Goal: Find contact information: Find contact information

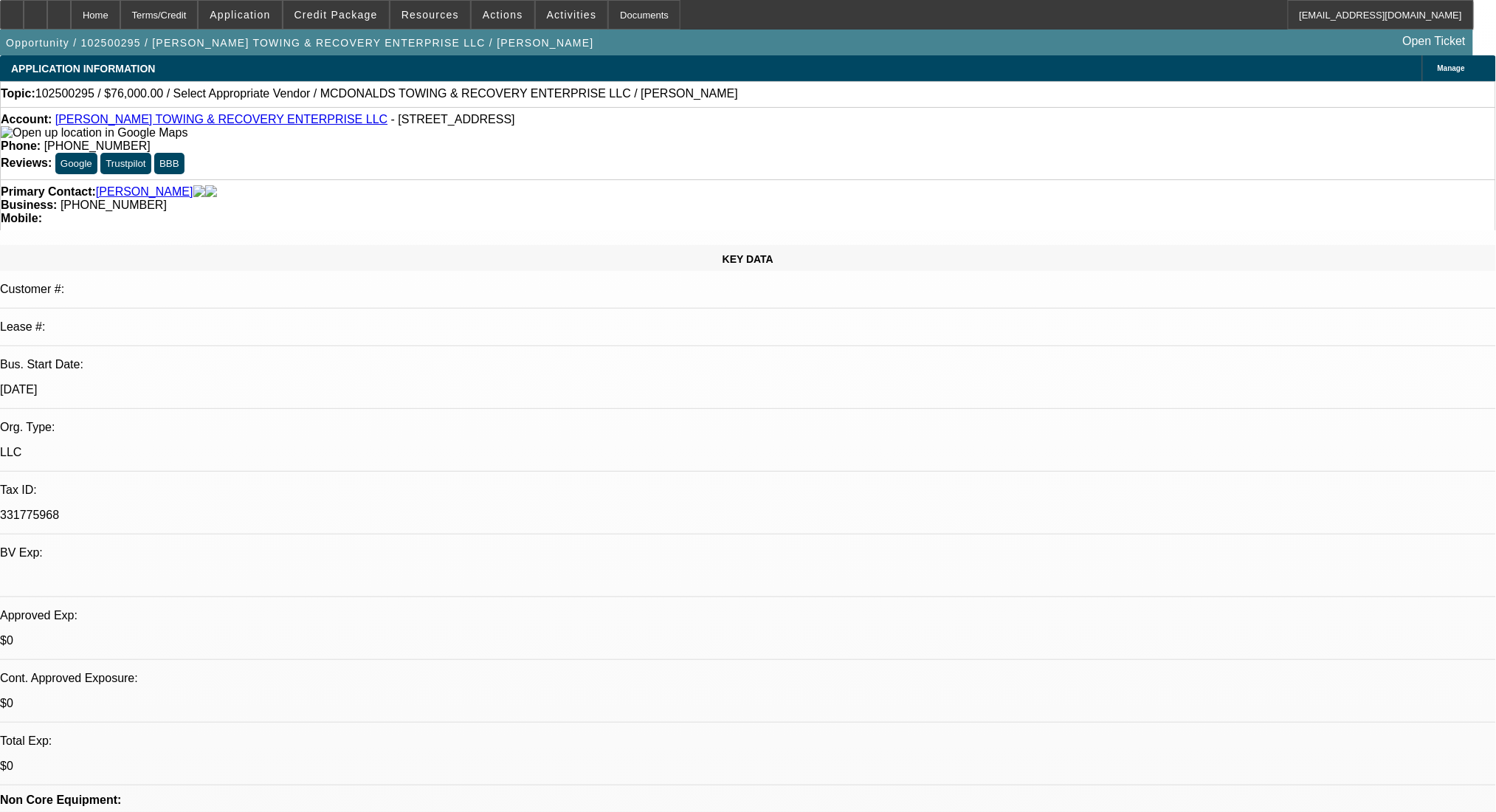
select select "0"
select select "2"
select select "0.1"
select select "4"
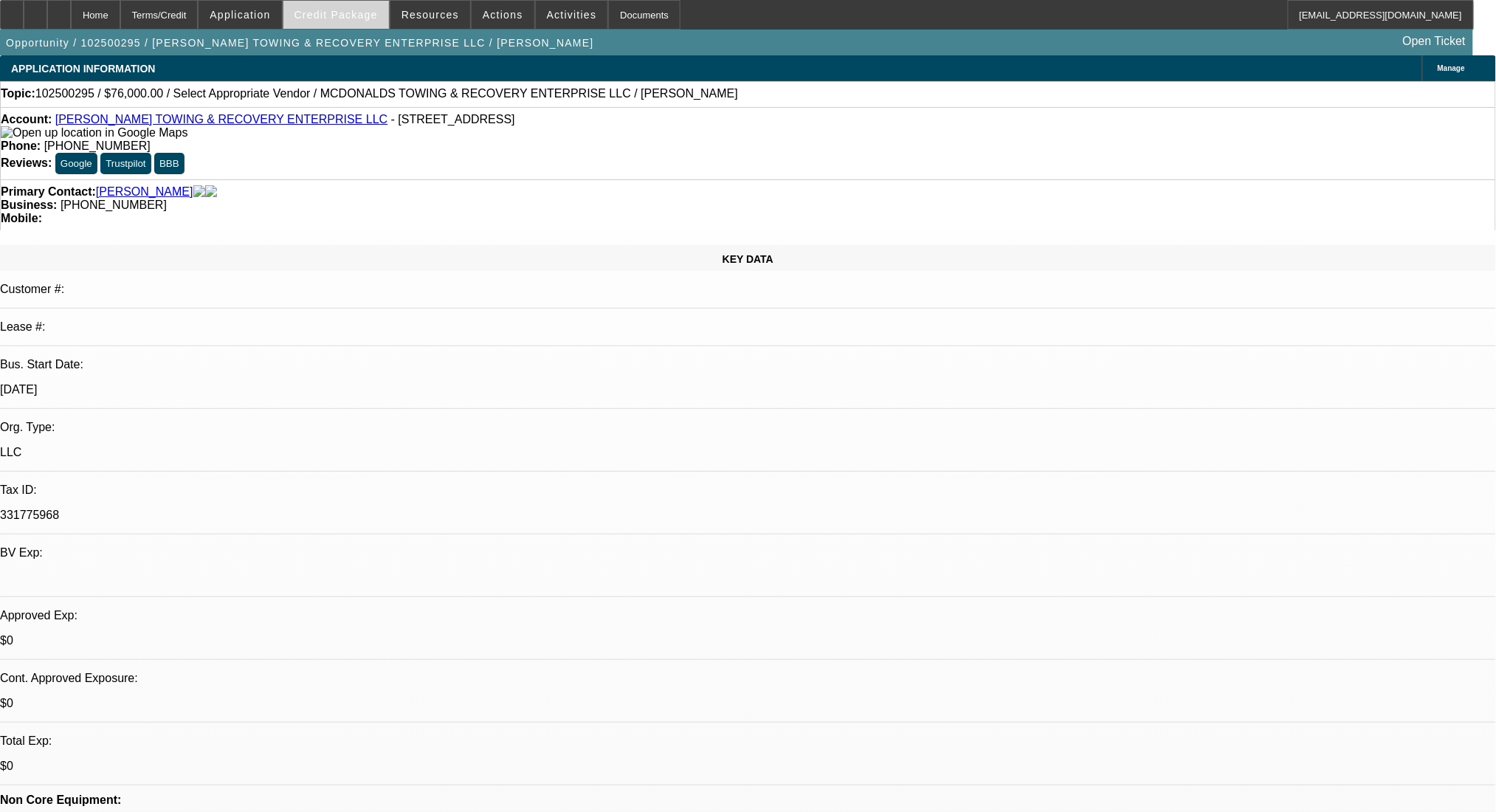
click at [352, 12] on span "Credit Package" at bounding box center [336, 15] width 84 height 12
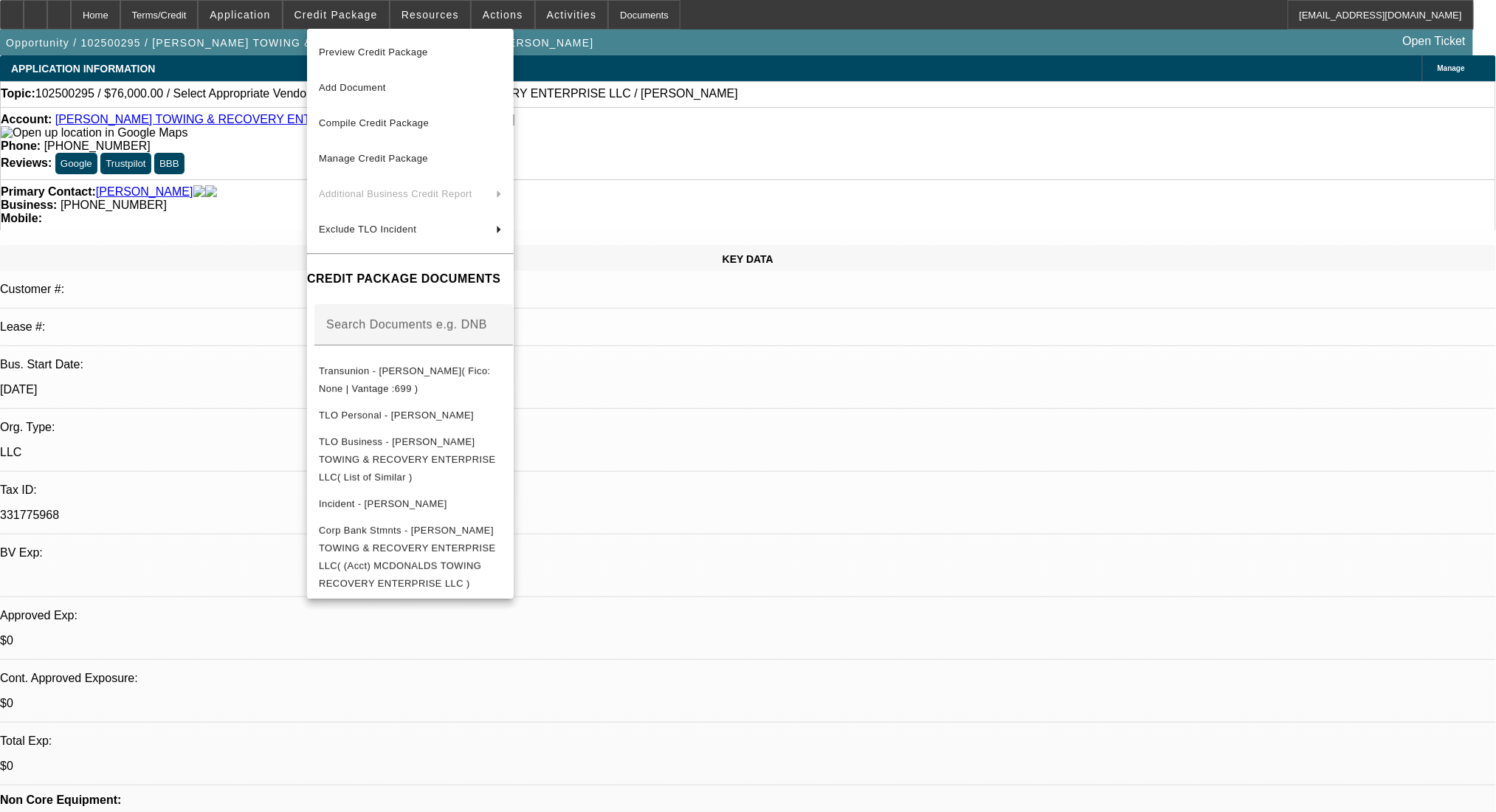
click at [1172, 601] on div at bounding box center [748, 406] width 1496 height 812
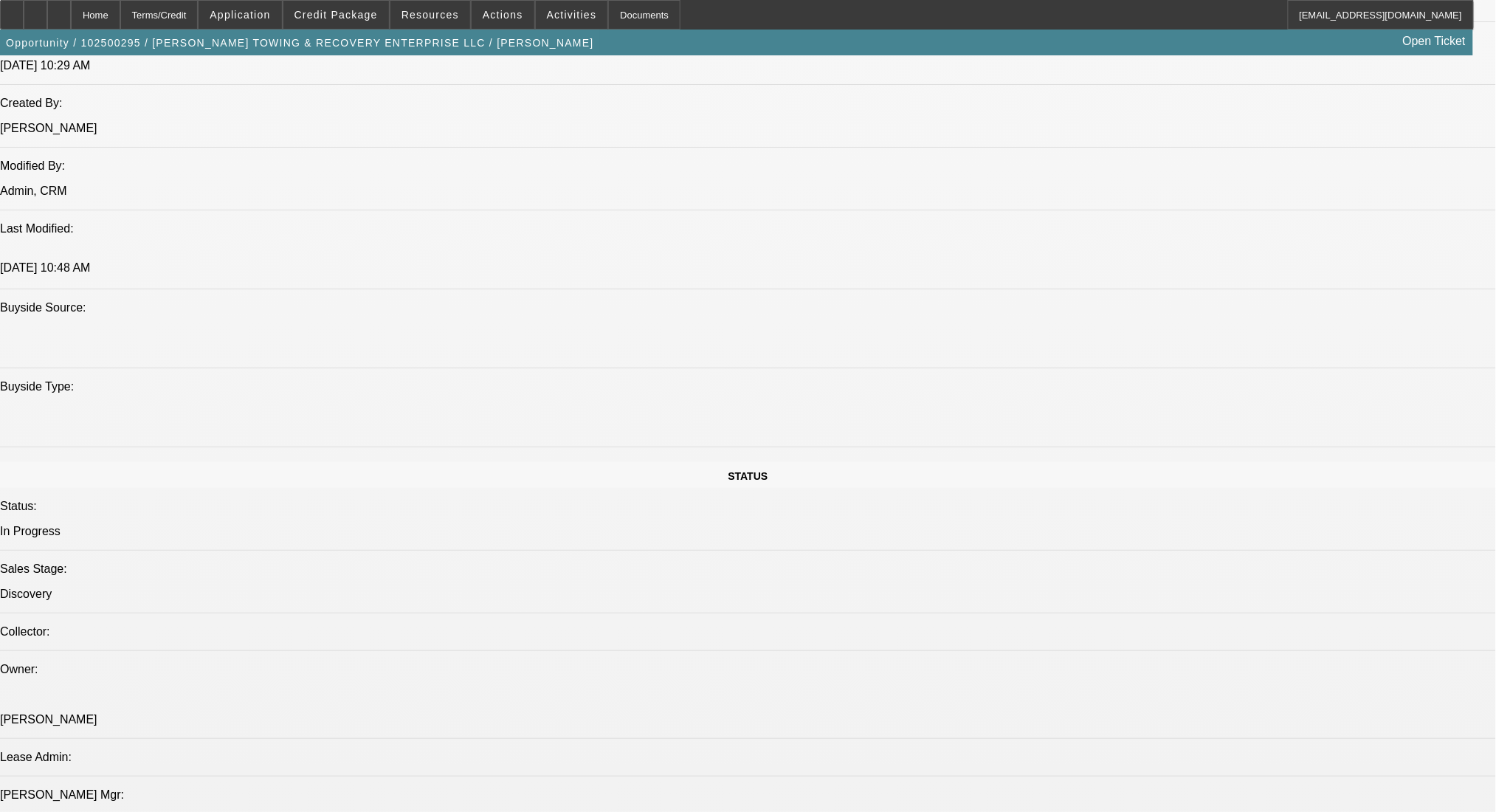
scroll to position [1377, 0]
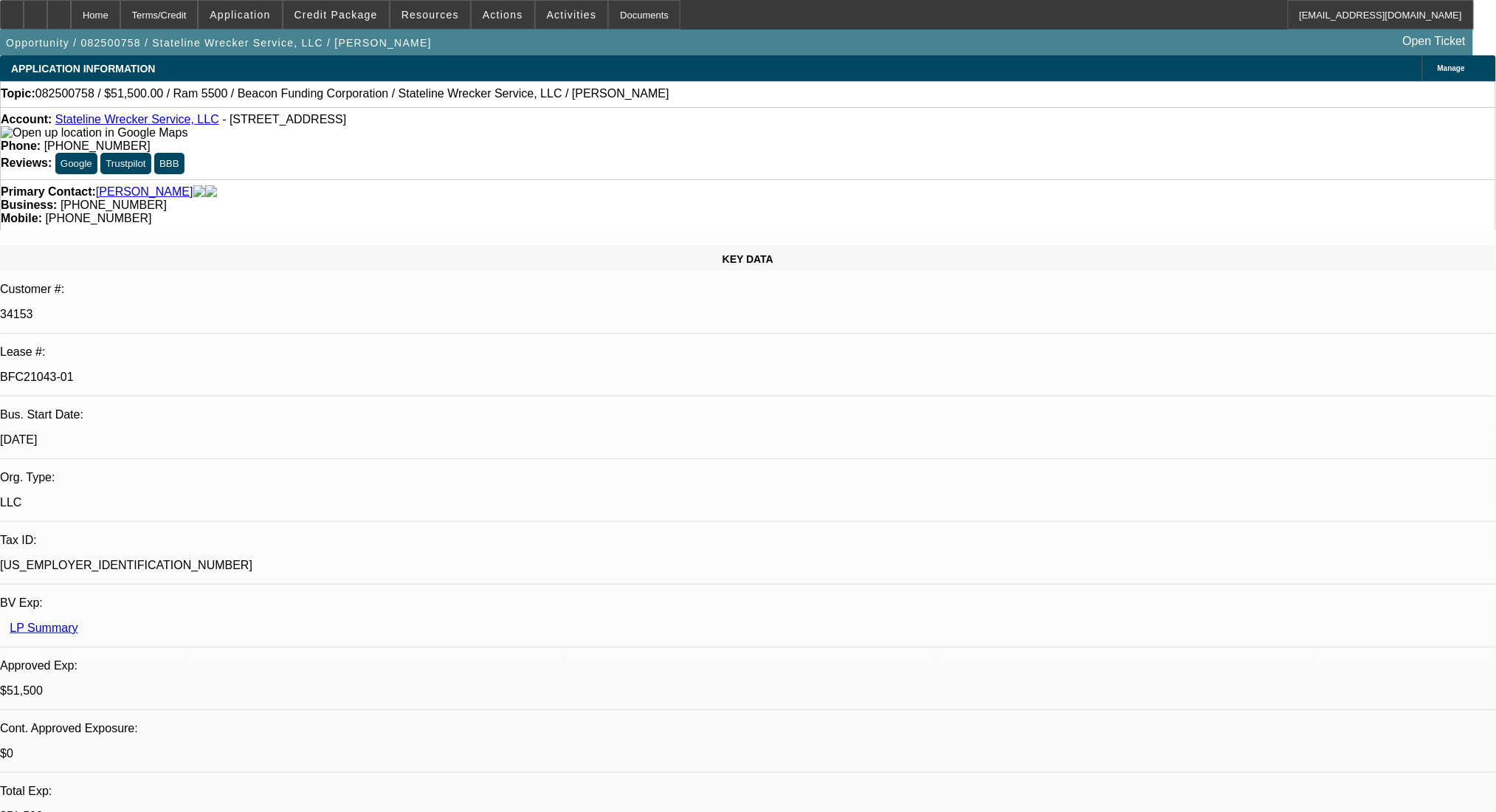
select select "0"
select select "2"
select select "0.1"
select select "4"
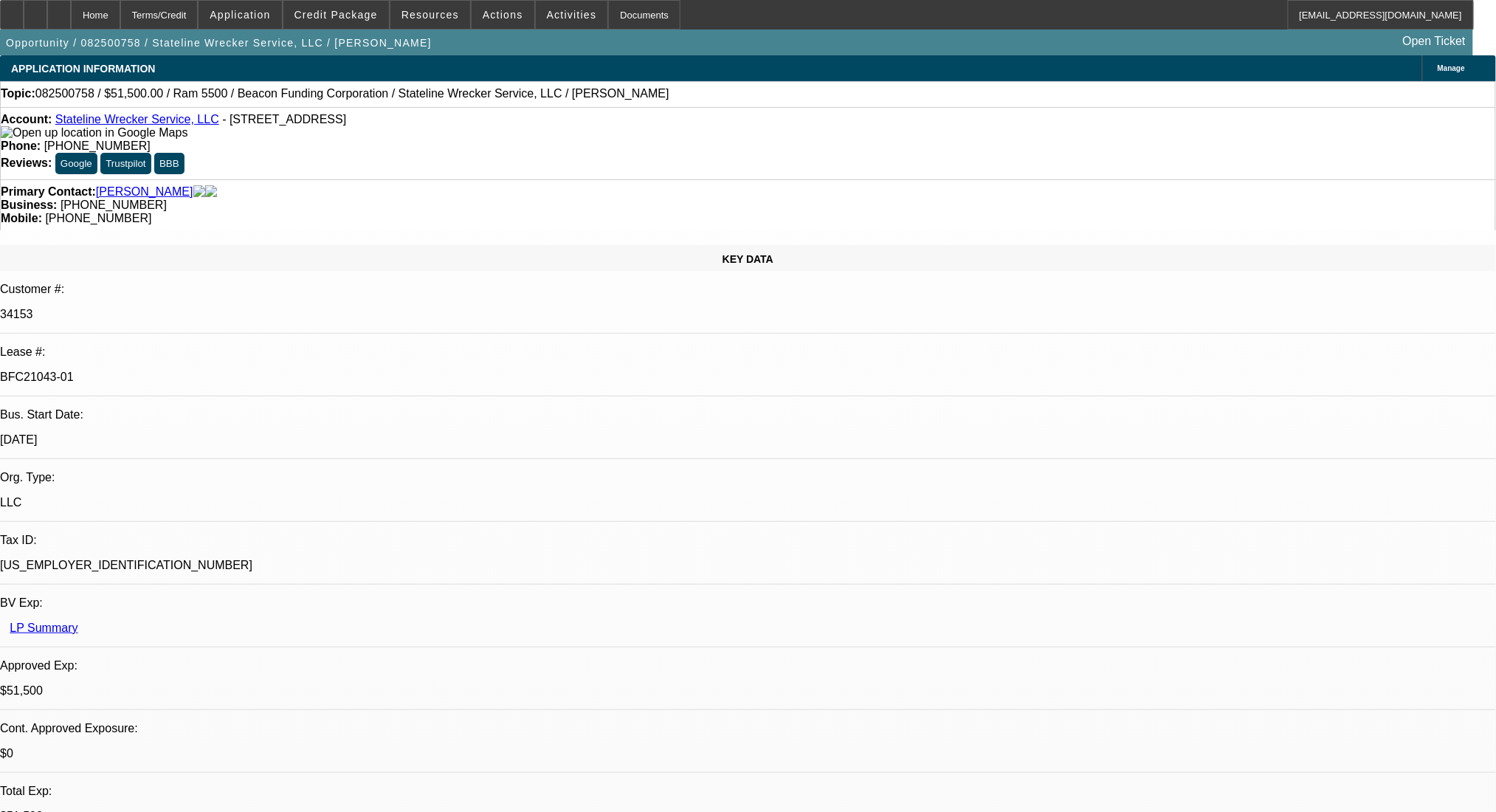
select select "0"
select select "2"
select select "0.1"
select select "4"
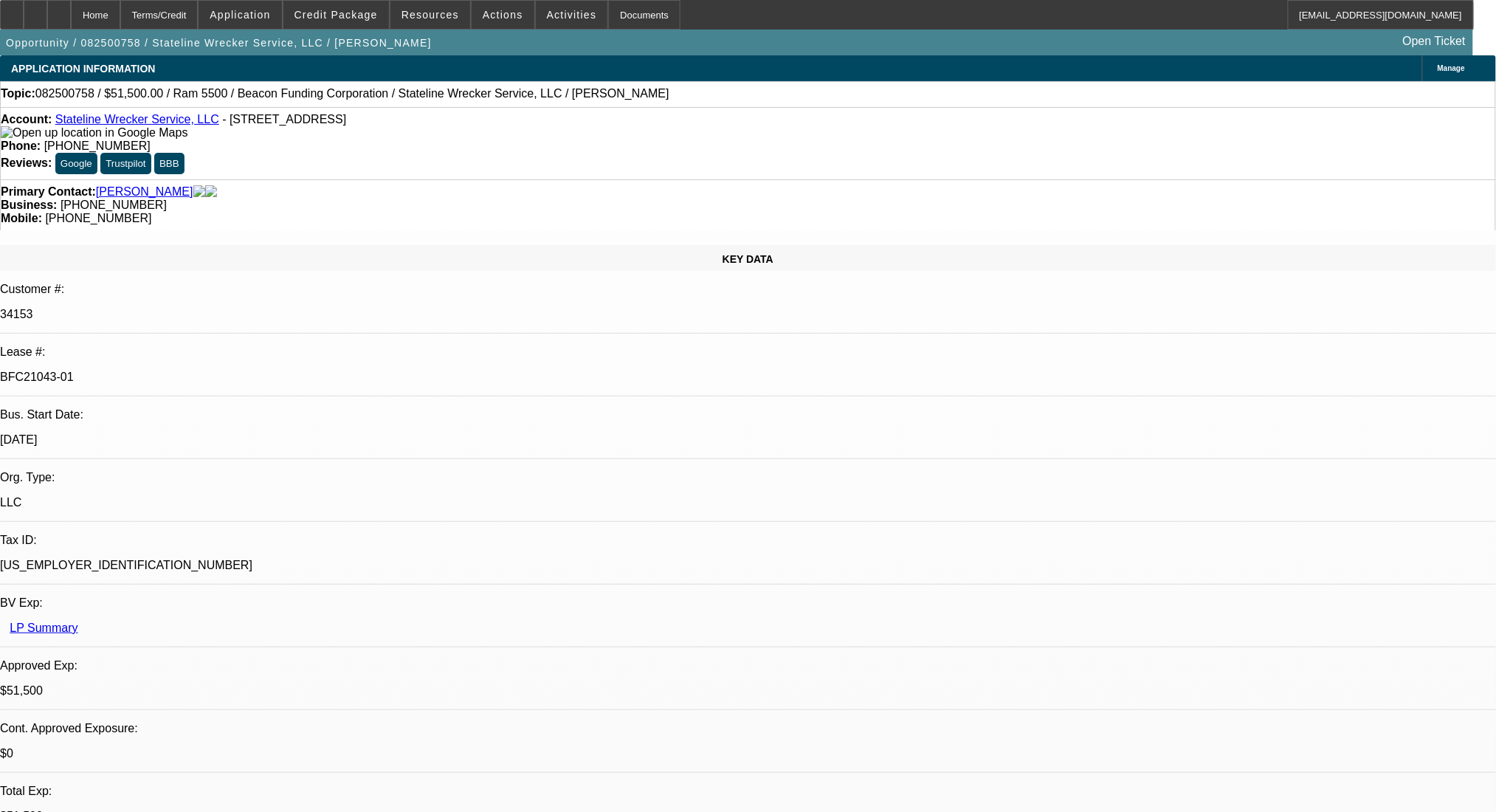
select select "0"
select select "2"
select select "0.1"
select select "4"
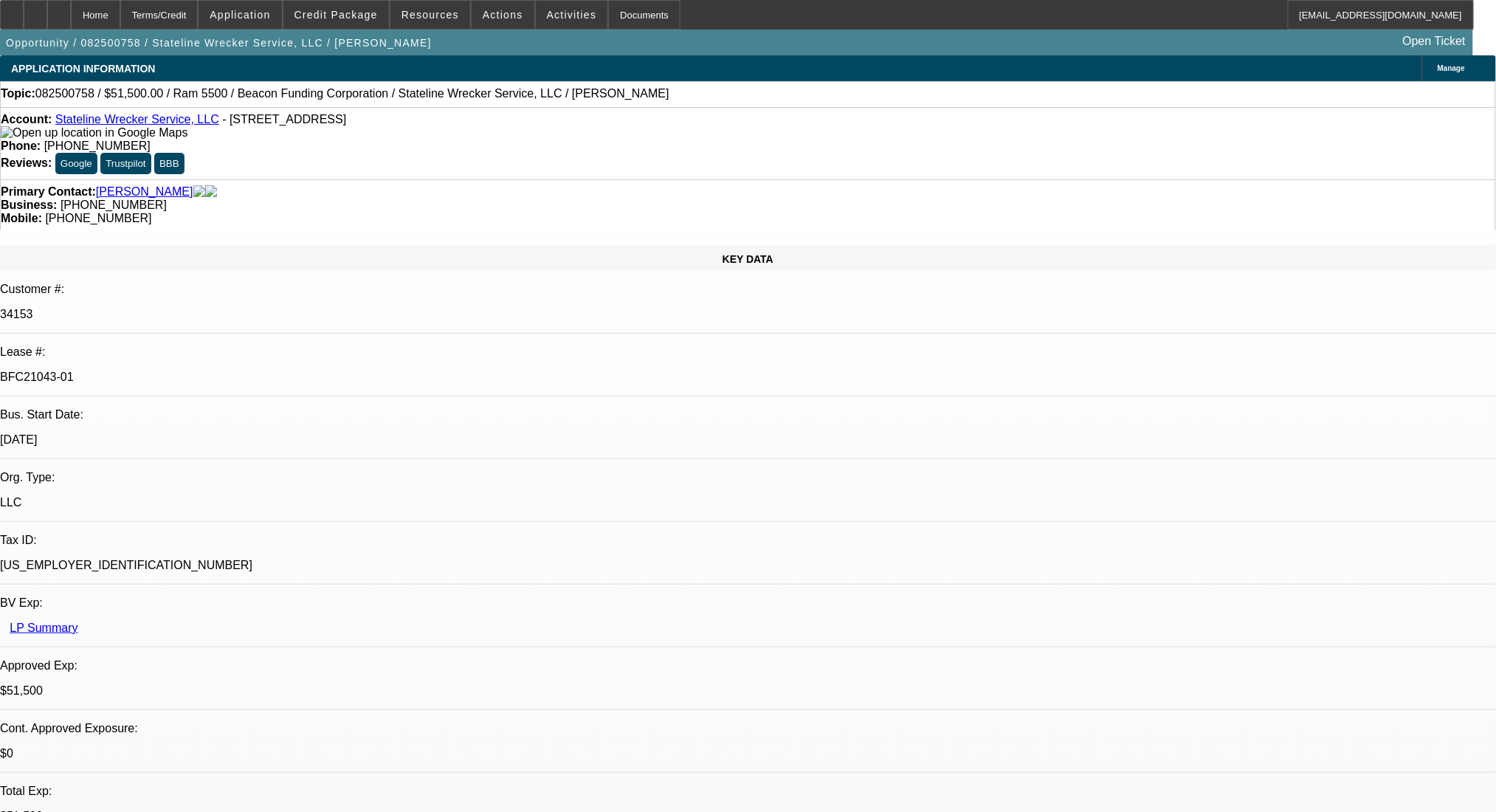
select select "0"
select select "2"
select select "0.1"
select select "4"
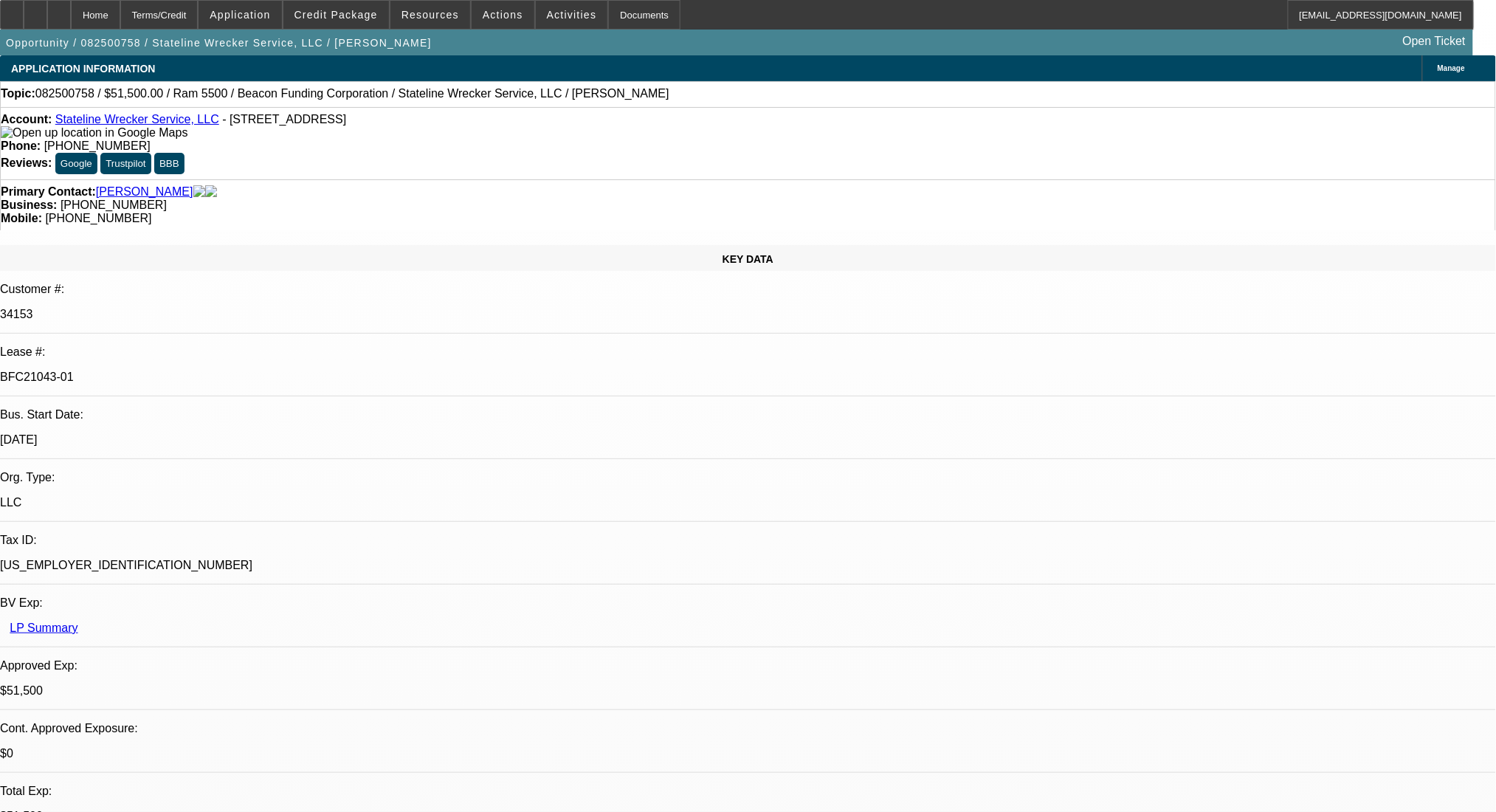
scroll to position [1673, 0]
select select "0"
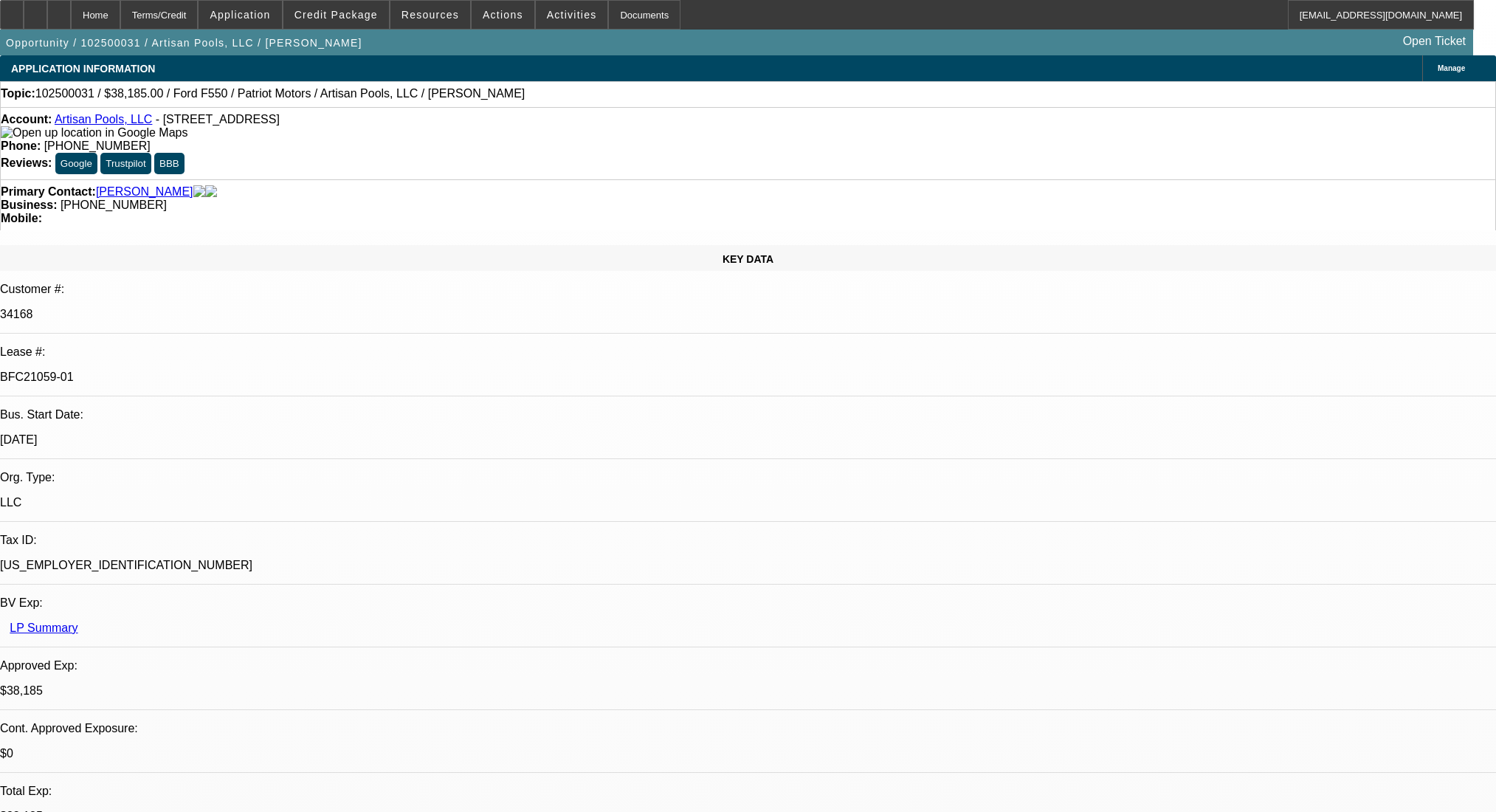
select select "0"
select select "3"
select select "0.1"
select select "4"
select select "0"
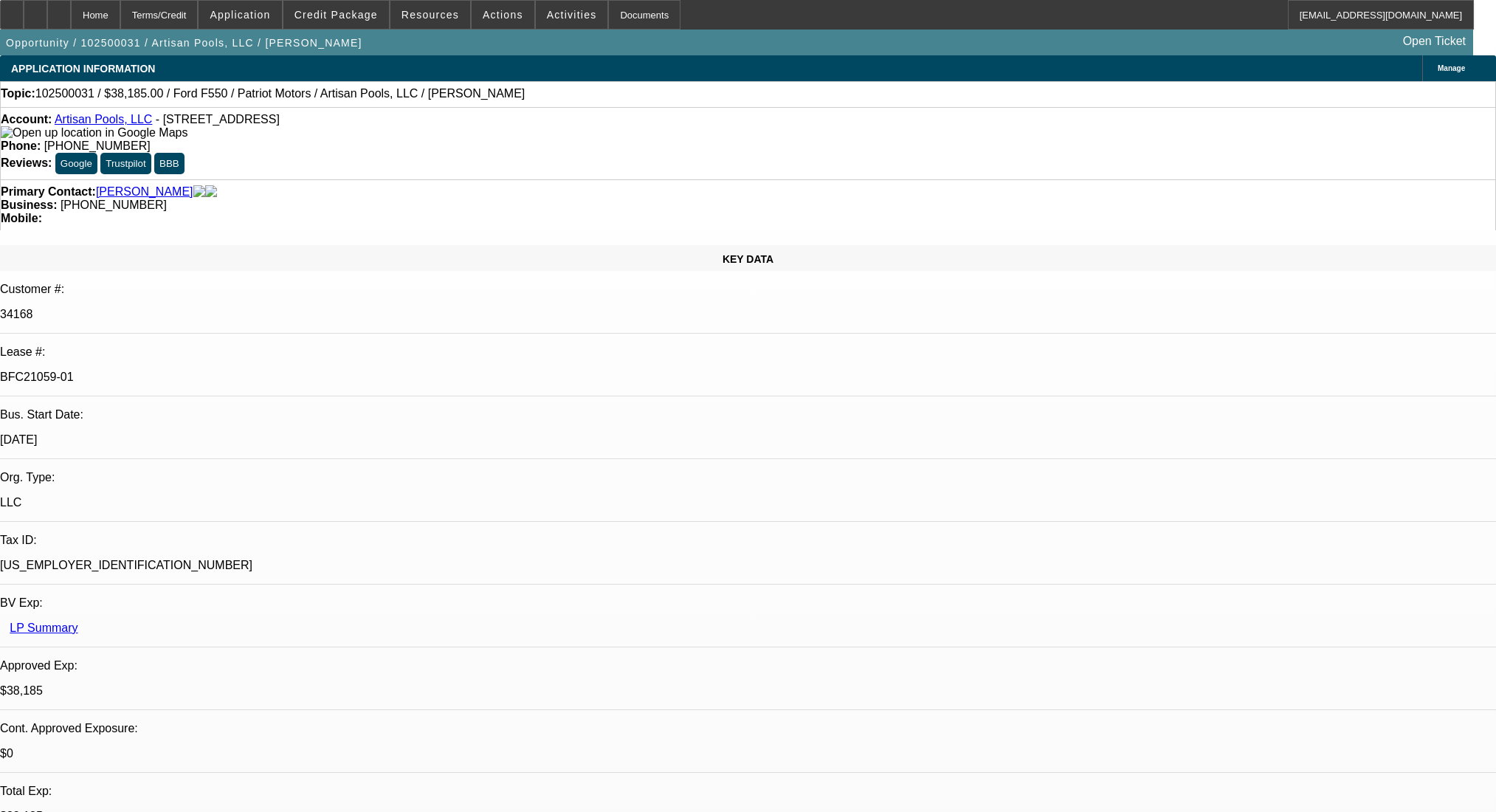
select select "0"
select select "3"
select select "0.1"
select select "4"
select select "0"
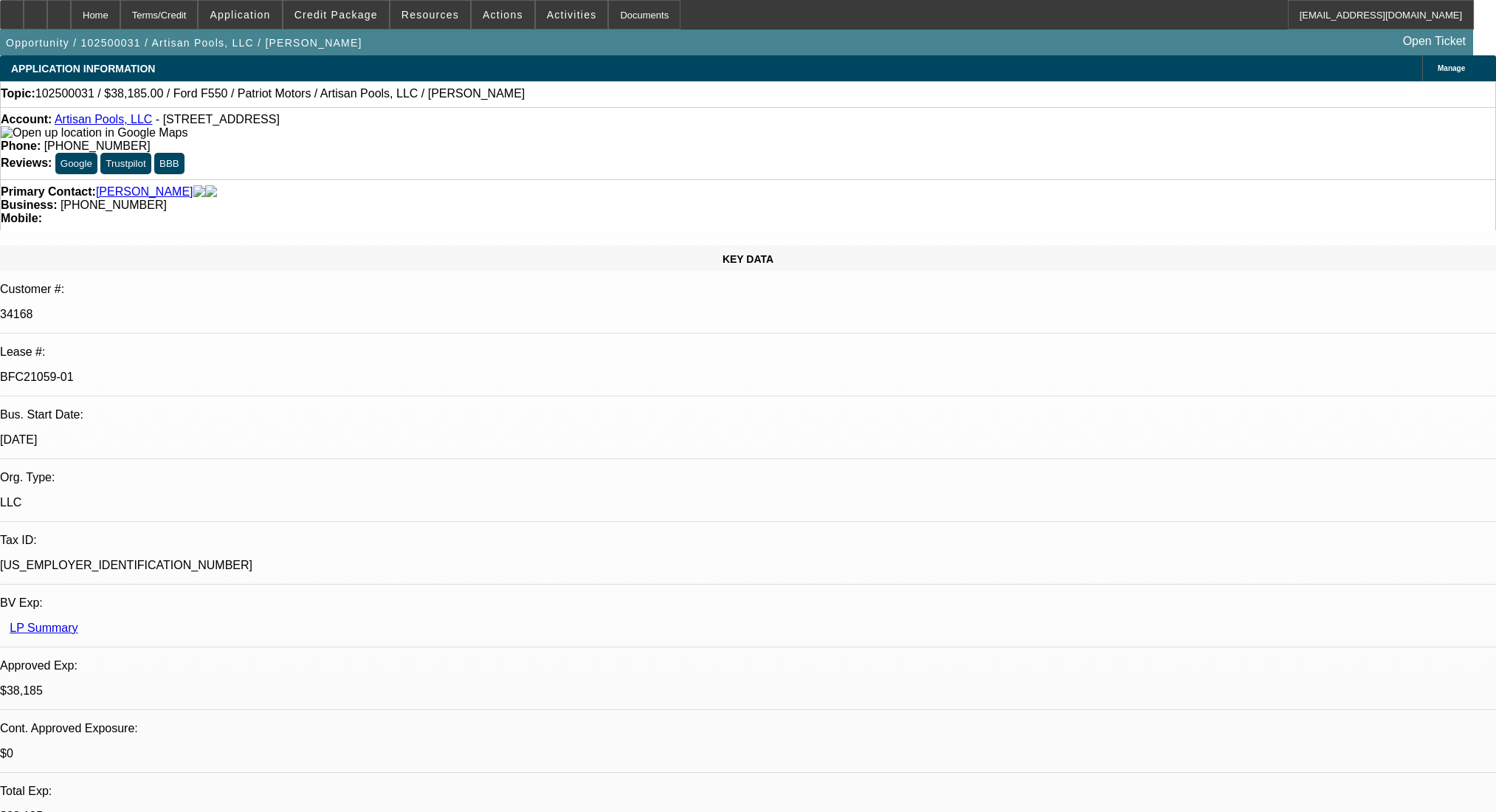
select select "0"
select select "0.1"
select select "4"
select select "0"
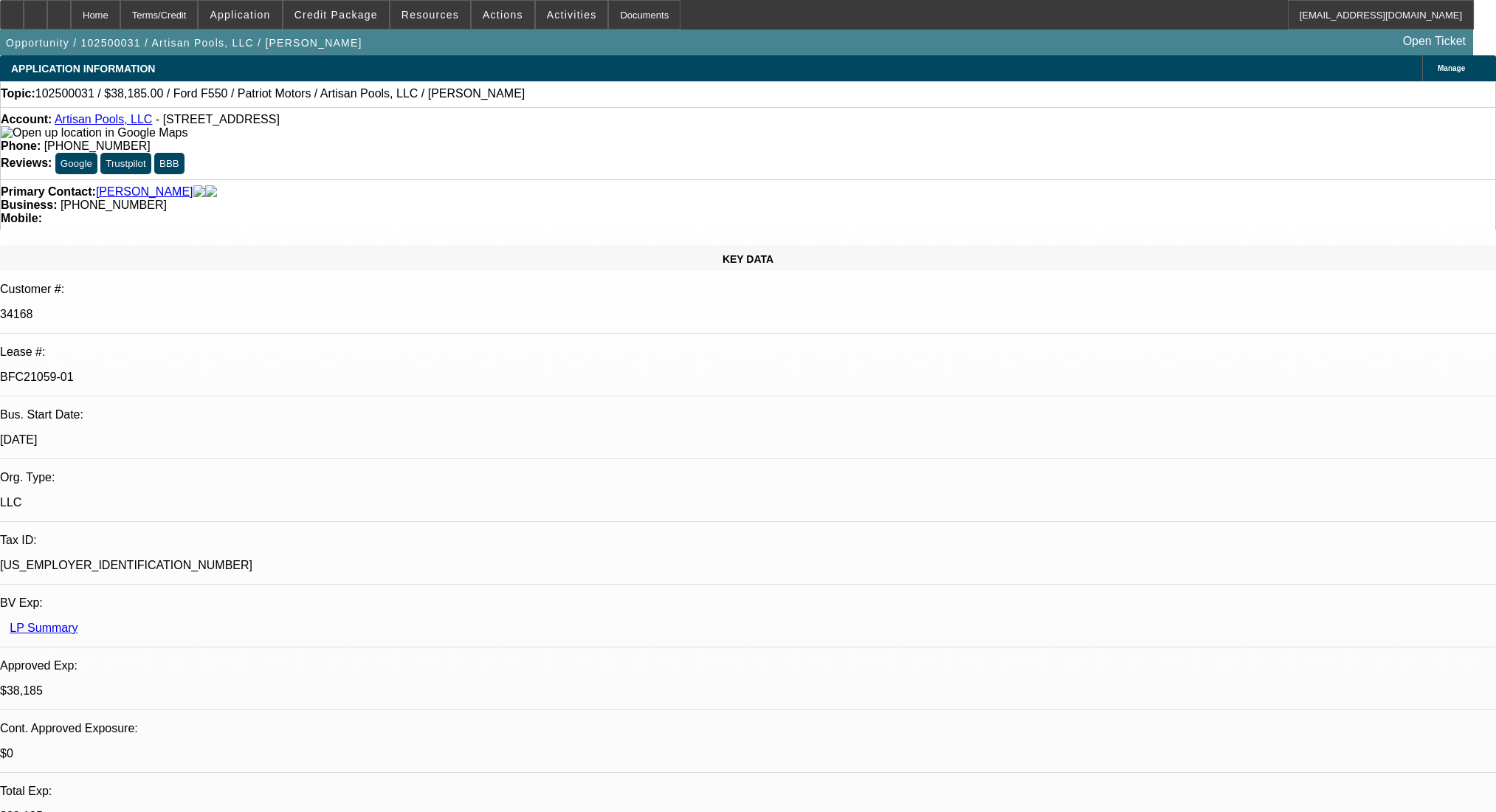
select select "3"
select select "0.1"
select select "4"
click at [71, 6] on div at bounding box center [58, 15] width 24 height 29
select select "0"
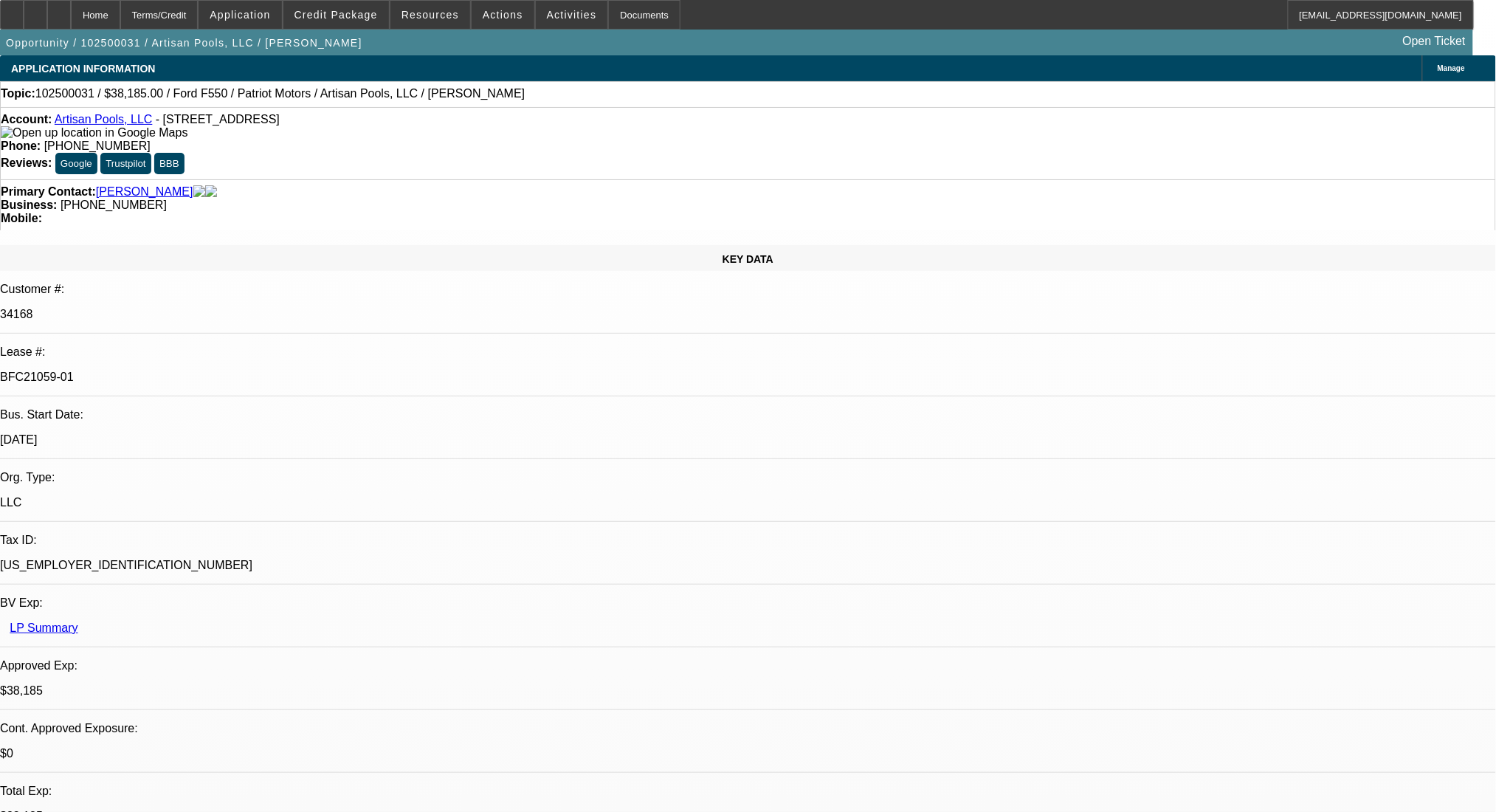
select select "0"
select select "3"
select select "0.1"
select select "4"
select select "0"
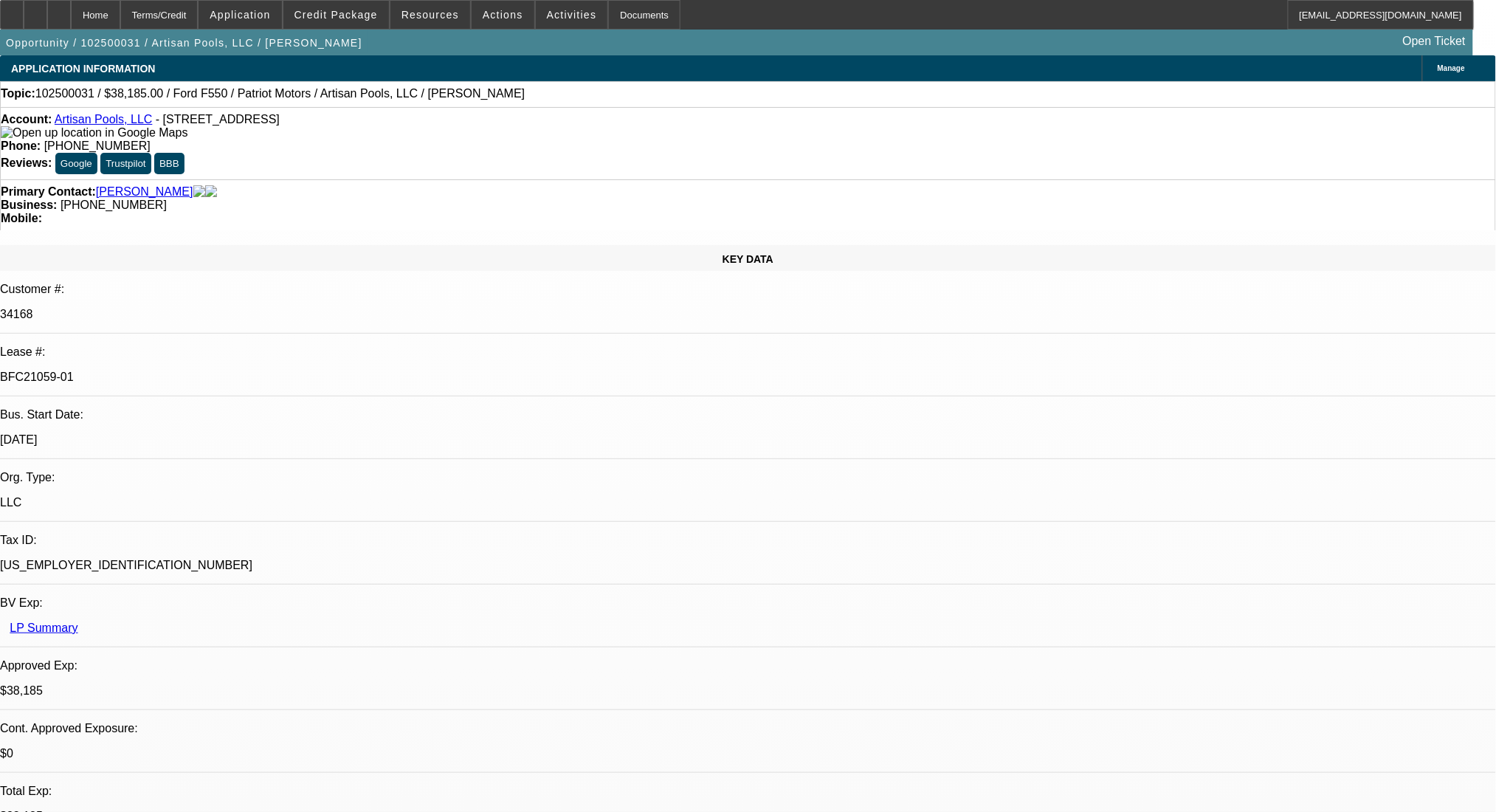
select select "0"
select select "3"
select select "0.1"
select select "4"
select select "0"
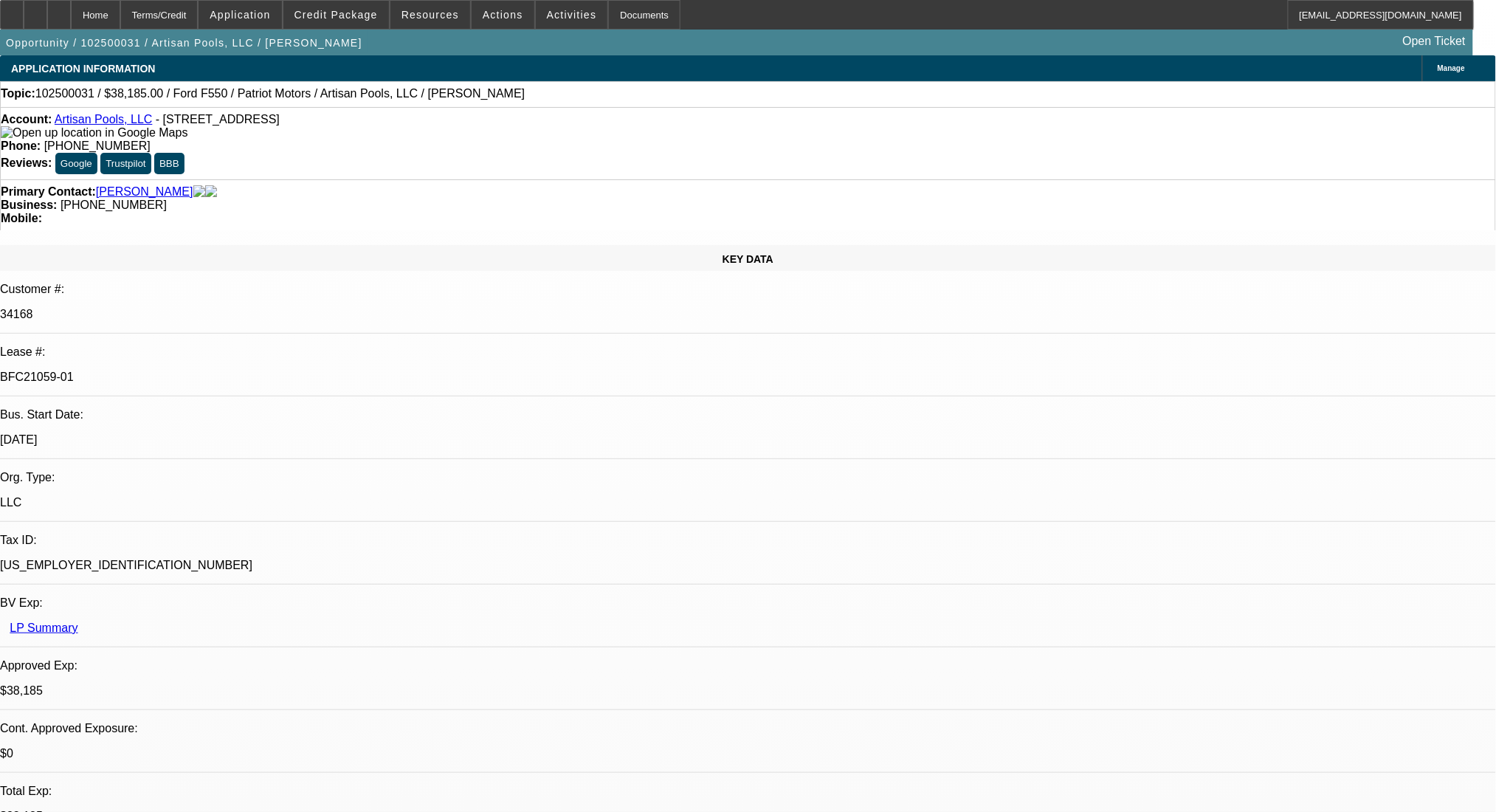
select select "0"
select select "0.1"
select select "4"
select select "0"
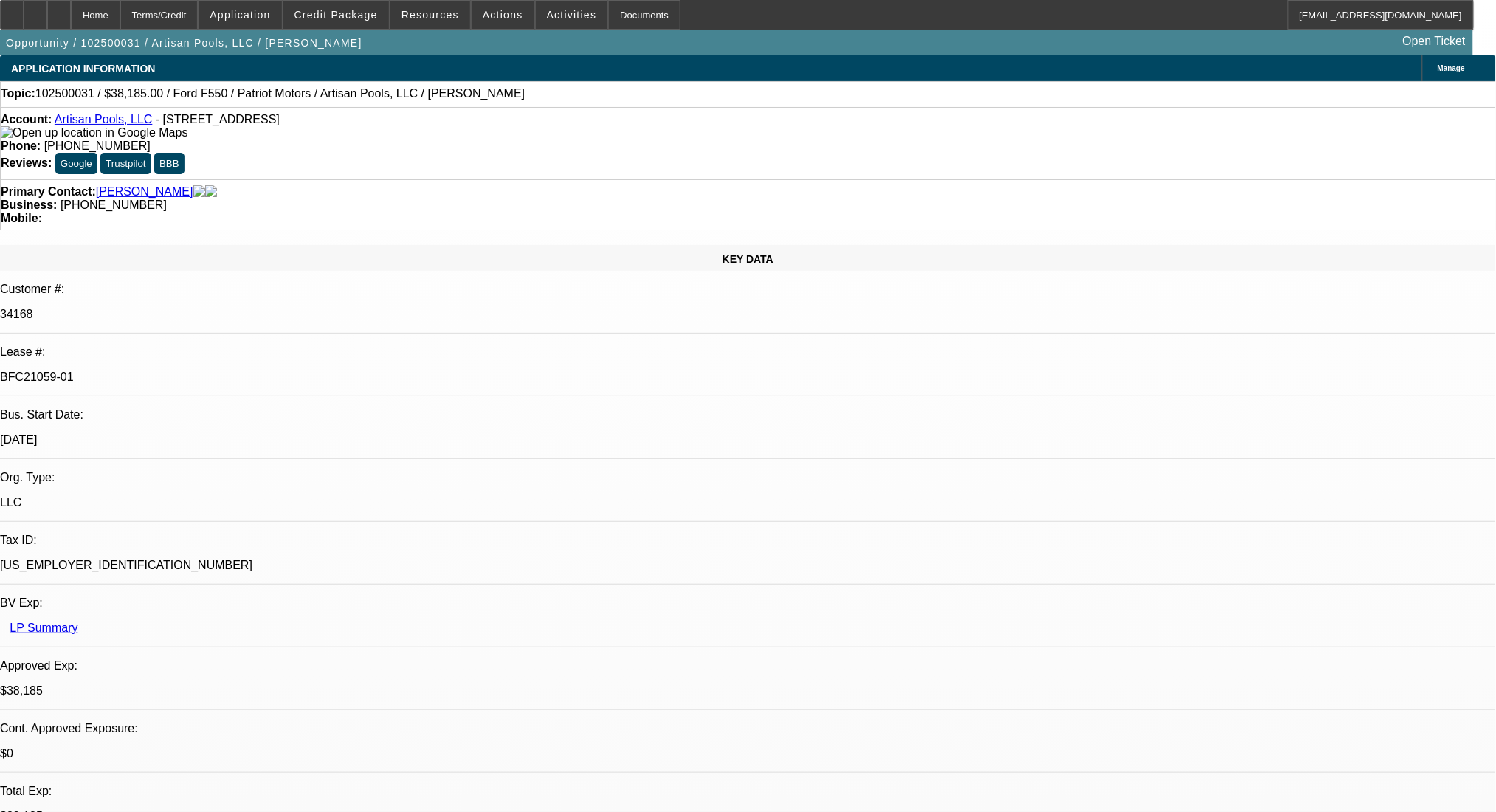
select select "3"
select select "0.1"
select select "4"
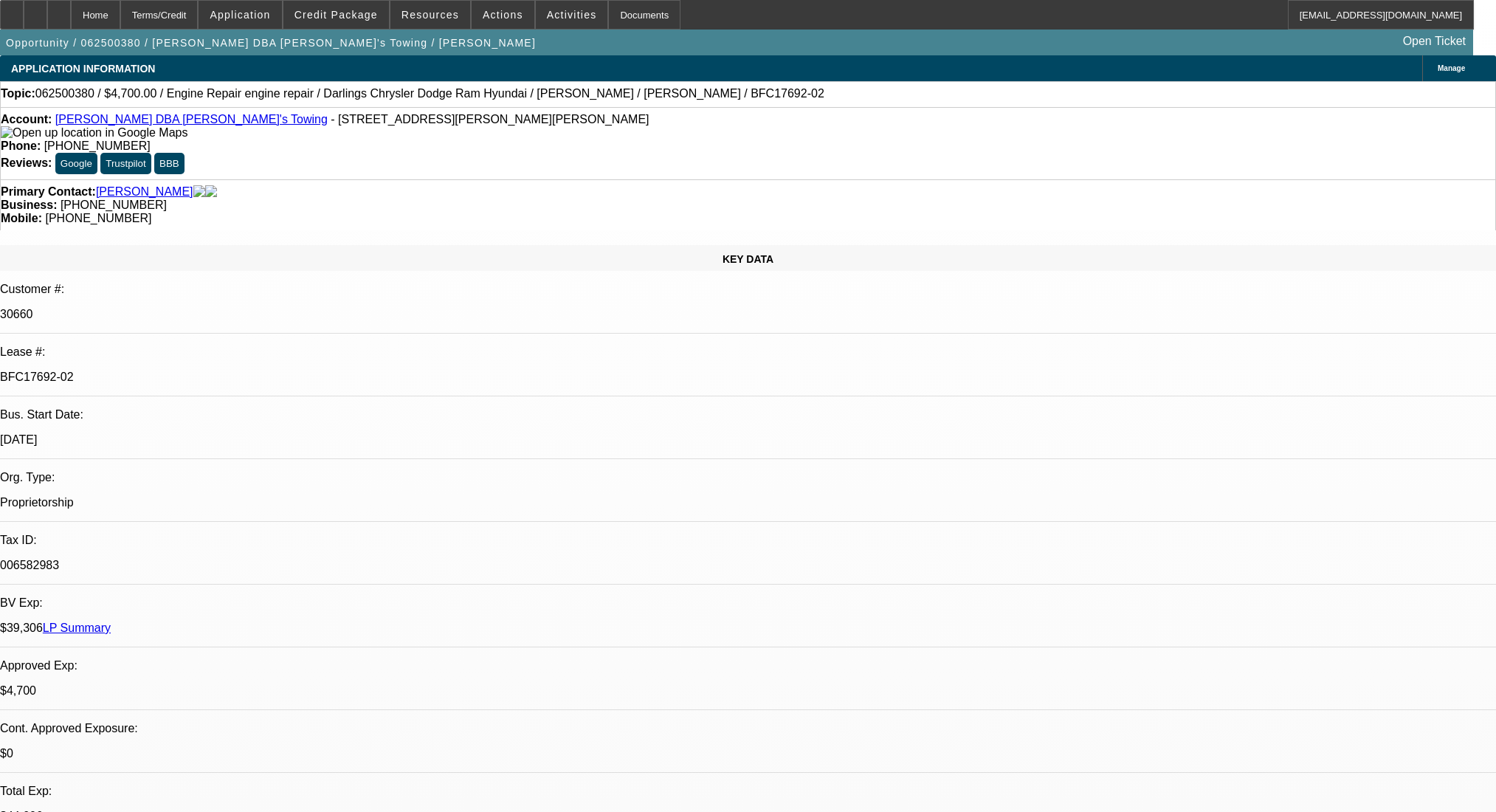
select select "0"
select select "2"
select select "0"
select select "6"
select select "0"
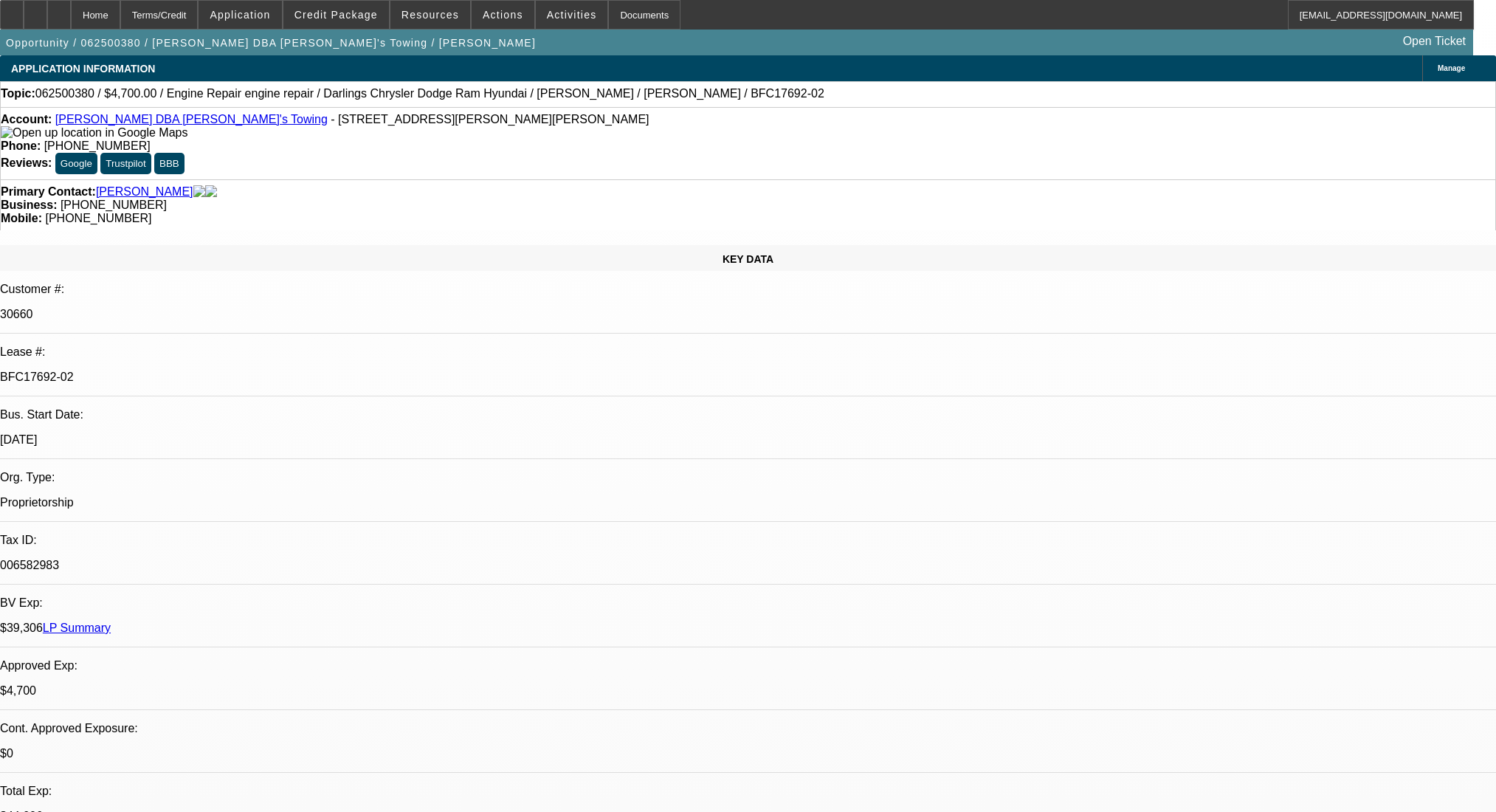
select select "2"
select select "0"
select select "6"
select select "0"
select select "2"
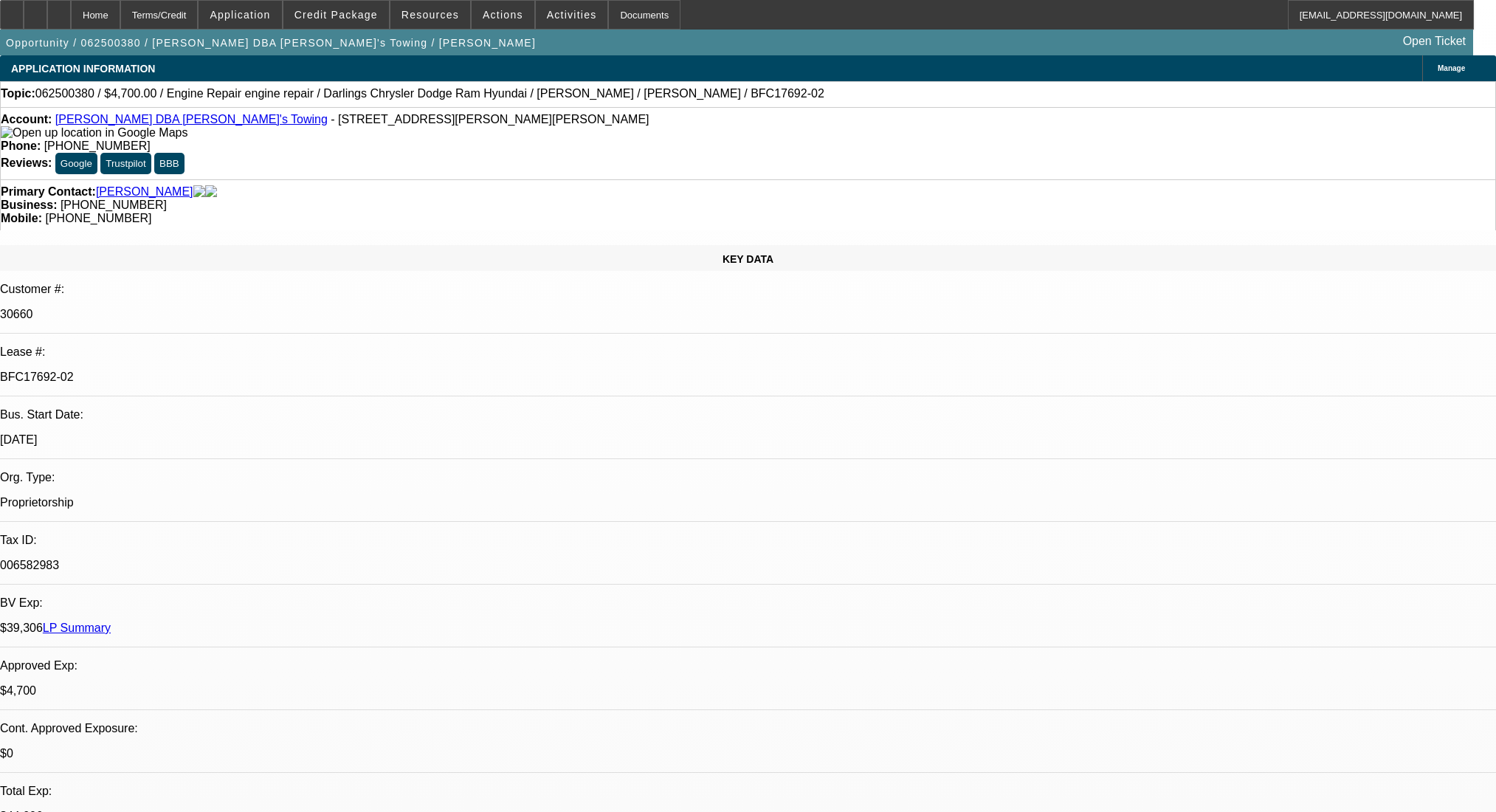
select select "0"
select select "6"
select select "0"
select select "2"
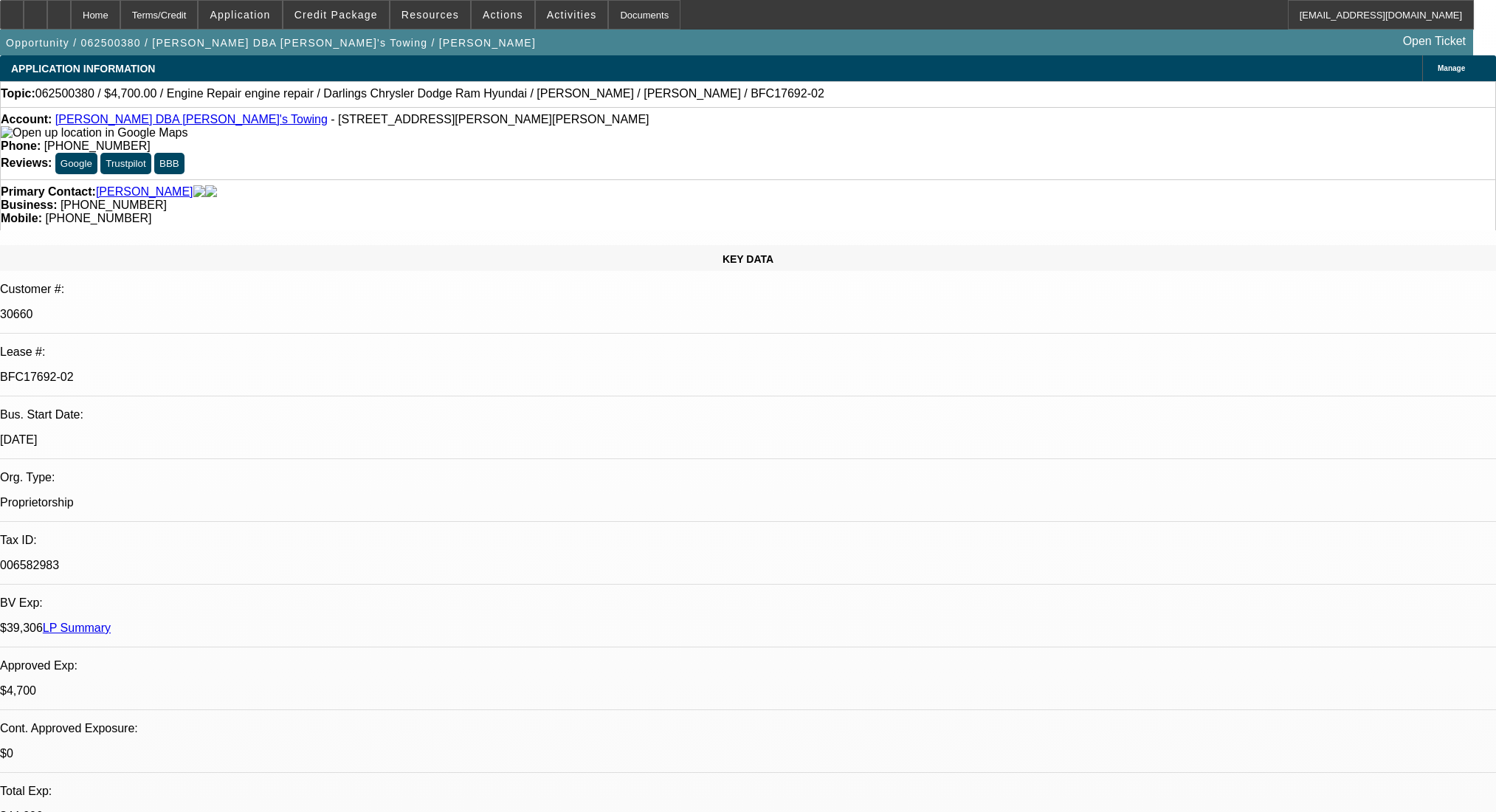
select select "0"
select select "6"
click at [152, 212] on span "[PHONE_NUMBER]" at bounding box center [98, 217] width 106 height 12
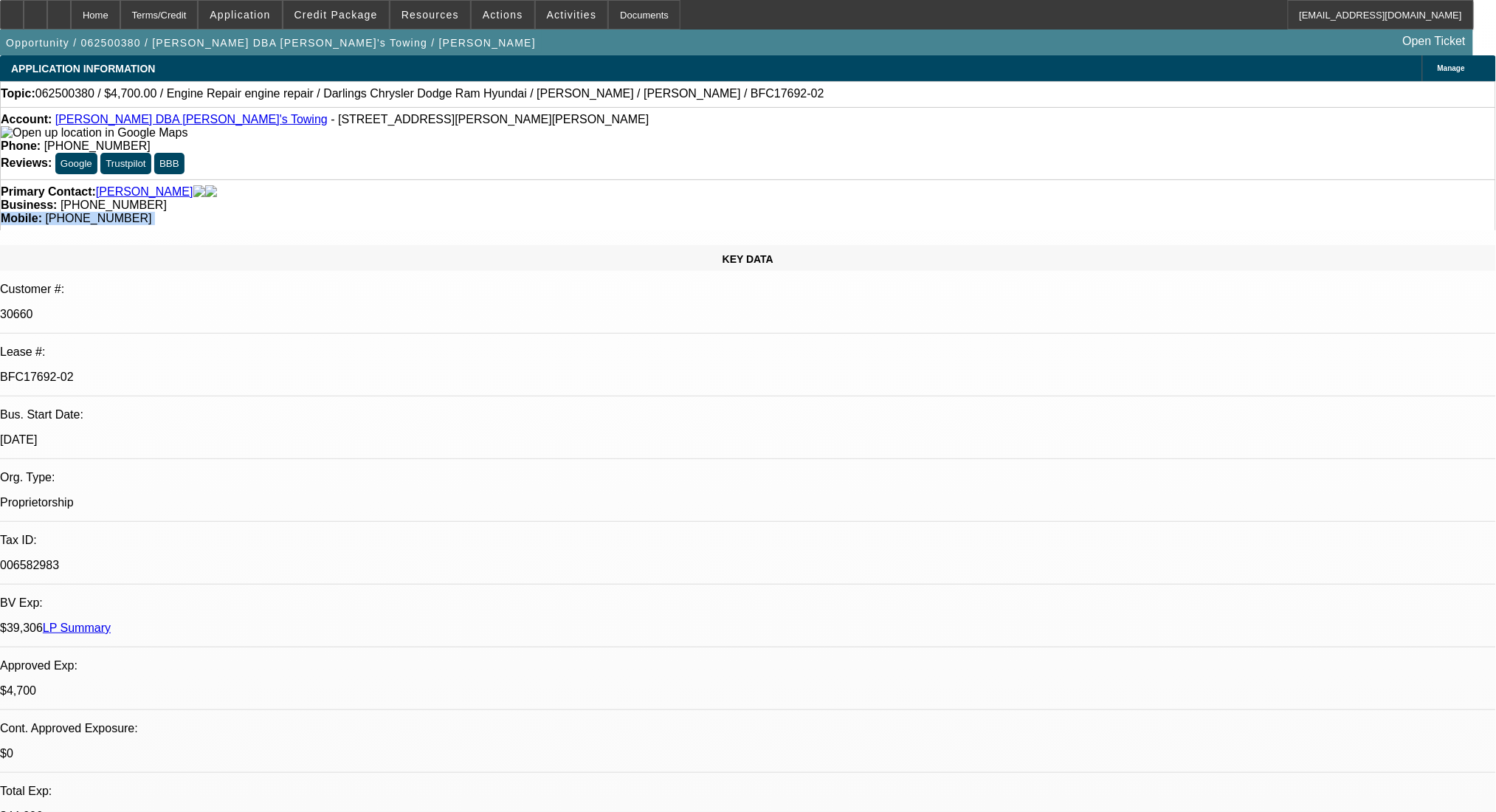
click at [152, 212] on span "[PHONE_NUMBER]" at bounding box center [98, 217] width 106 height 12
drag, startPoint x: 867, startPoint y: 167, endPoint x: 790, endPoint y: 174, distance: 77.3
click at [790, 179] on div "Primary Contact: [PERSON_NAME] Business: [PHONE_NUMBER] Mobile: [PHONE_NUMBER]" at bounding box center [748, 204] width 1496 height 51
copy span "[PHONE_NUMBER]"
